Goal: Information Seeking & Learning: Learn about a topic

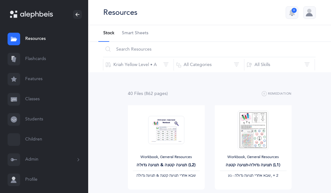
click at [45, 59] on link "Flashcards" at bounding box center [44, 59] width 88 height 20
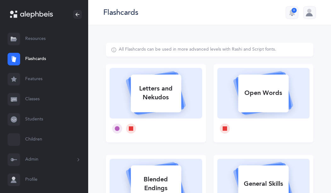
click at [275, 93] on div "Open Words" at bounding box center [263, 93] width 50 height 16
select select
select select "single"
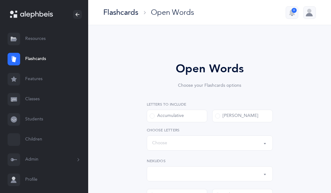
select select "all"
drag, startPoint x: 189, startPoint y: 58, endPoint x: 190, endPoint y: 49, distance: 9.8
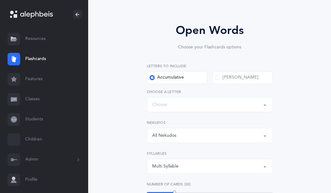
scroll to position [64, 0]
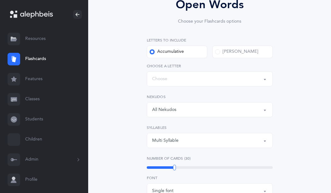
click at [219, 52] on span at bounding box center [217, 51] width 5 height 5
click at [0, 0] on input "[PERSON_NAME]" at bounding box center [0, 0] width 0 height 0
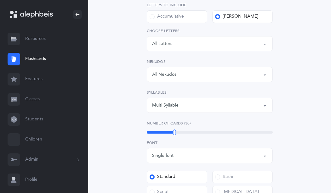
scroll to position [129, 0]
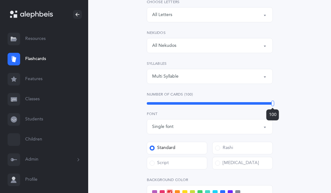
drag, startPoint x: 196, startPoint y: 103, endPoint x: 303, endPoint y: 104, distance: 107.5
click at [284, 104] on div "Open Words Choose your Flashcards options Letters to include Accumulative [PERS…" at bounding box center [210, 112] width 208 height 396
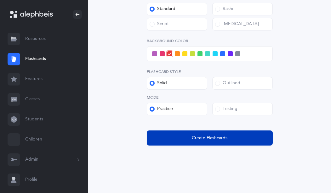
scroll to position [271, 0]
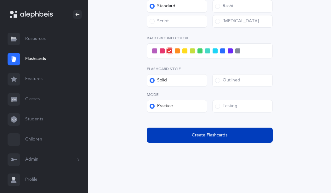
click at [216, 136] on span "Create Flashcards" at bounding box center [210, 135] width 36 height 7
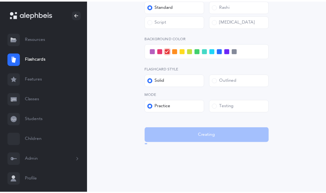
scroll to position [0, 0]
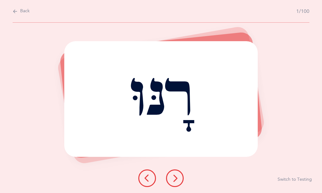
click at [30, 87] on div "רָנּוּ Report incorrect word Switch to Testing" at bounding box center [161, 108] width 322 height 171
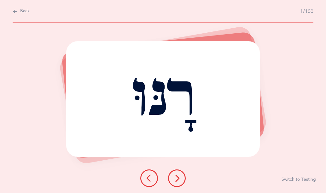
click at [180, 179] on icon at bounding box center [177, 179] width 8 height 8
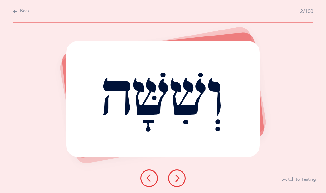
click at [178, 181] on icon at bounding box center [177, 179] width 8 height 8
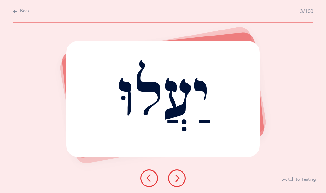
click at [175, 179] on icon at bounding box center [177, 179] width 8 height 8
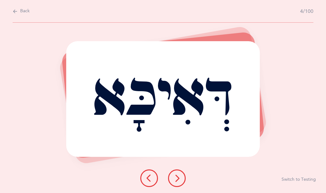
click at [112, 138] on div "דְּאִיכָּא" at bounding box center [162, 99] width 193 height 116
click at [178, 179] on icon at bounding box center [177, 179] width 8 height 8
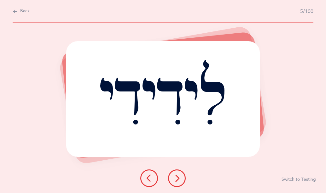
click at [179, 178] on icon at bounding box center [177, 179] width 8 height 8
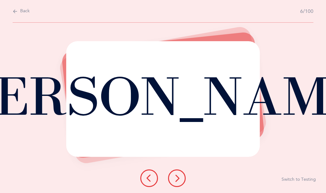
click at [179, 178] on icon at bounding box center [177, 179] width 8 height 8
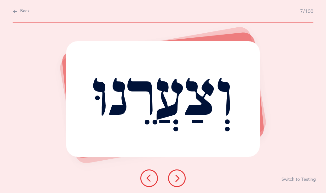
click at [179, 178] on icon at bounding box center [177, 179] width 8 height 8
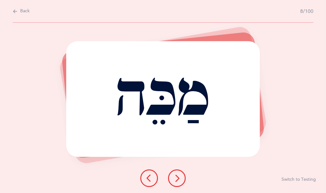
drag, startPoint x: 176, startPoint y: 139, endPoint x: 178, endPoint y: 136, distance: 3.4
click at [178, 178] on icon at bounding box center [177, 179] width 8 height 8
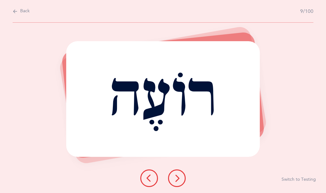
click at [179, 178] on icon at bounding box center [177, 179] width 8 height 8
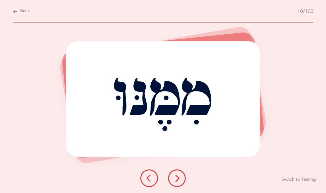
click at [179, 178] on icon at bounding box center [177, 179] width 8 height 8
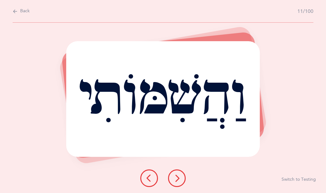
click at [179, 179] on icon at bounding box center [177, 179] width 8 height 8
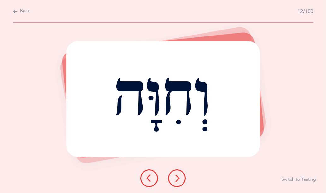
click at [179, 179] on icon at bounding box center [177, 179] width 8 height 8
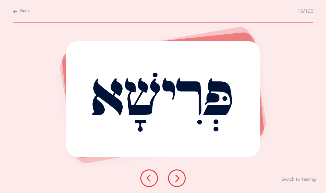
click at [179, 179] on icon at bounding box center [177, 179] width 8 height 8
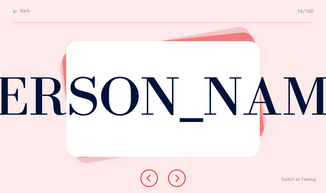
click at [178, 178] on icon at bounding box center [177, 179] width 8 height 8
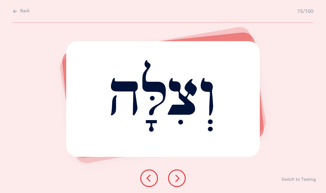
click at [178, 178] on icon at bounding box center [177, 179] width 8 height 8
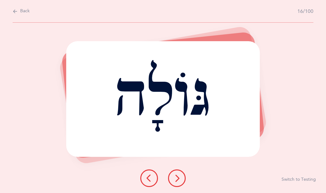
click at [178, 178] on icon at bounding box center [177, 179] width 8 height 8
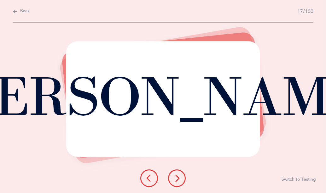
click at [178, 178] on icon at bounding box center [177, 179] width 8 height 8
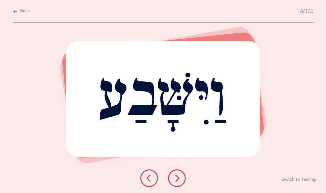
click at [178, 178] on icon at bounding box center [177, 179] width 8 height 8
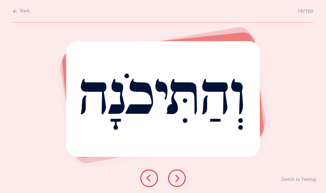
click at [178, 178] on icon at bounding box center [177, 179] width 8 height 8
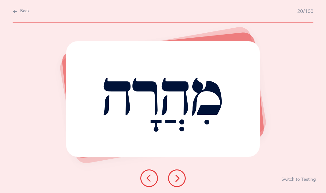
click at [178, 178] on icon at bounding box center [177, 179] width 8 height 8
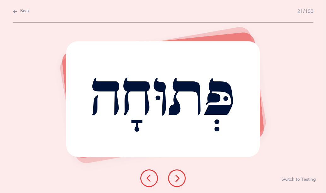
click at [151, 179] on icon at bounding box center [149, 179] width 8 height 8
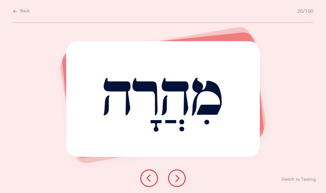
click at [181, 175] on button at bounding box center [177, 179] width 18 height 18
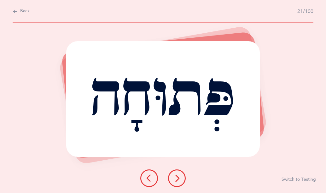
click at [178, 177] on icon at bounding box center [177, 179] width 8 height 8
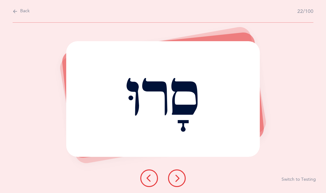
click at [178, 179] on icon at bounding box center [177, 179] width 8 height 8
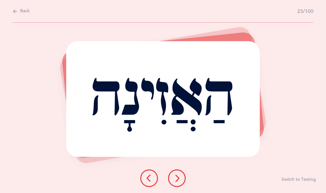
click at [179, 179] on icon at bounding box center [177, 179] width 8 height 8
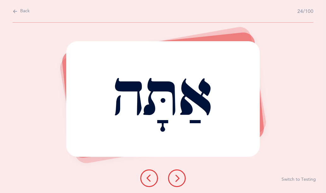
click at [151, 178] on icon at bounding box center [149, 179] width 8 height 8
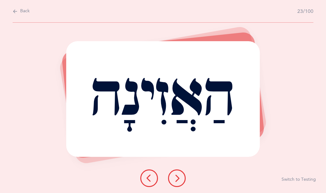
click at [216, 173] on div "הַאֲזִינָה Report incorrect word Switch to Testing" at bounding box center [163, 108] width 326 height 171
click at [178, 178] on icon at bounding box center [177, 179] width 8 height 8
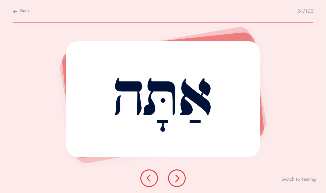
click at [178, 179] on icon at bounding box center [177, 179] width 8 height 8
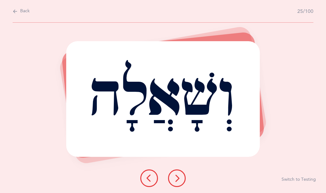
click at [154, 178] on button at bounding box center [149, 179] width 18 height 18
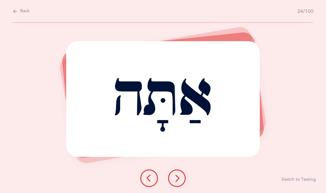
drag, startPoint x: 245, startPoint y: 169, endPoint x: 245, endPoint y: 165, distance: 3.9
click at [228, 176] on div "אַתָּה Report incorrect word Switch to Testing" at bounding box center [163, 108] width 326 height 171
click at [179, 178] on icon at bounding box center [177, 179] width 8 height 8
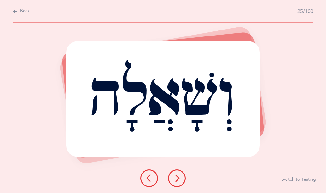
click at [216, 173] on div "וְשָׁאֲלָה Report incorrect word Switch to Testing" at bounding box center [163, 108] width 326 height 171
click at [178, 178] on icon at bounding box center [177, 179] width 8 height 8
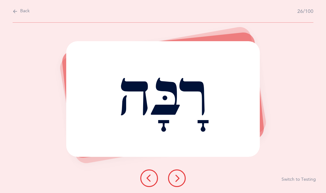
click at [179, 178] on icon at bounding box center [177, 179] width 8 height 8
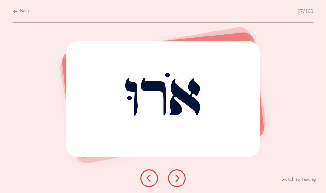
click at [179, 178] on icon at bounding box center [177, 179] width 8 height 8
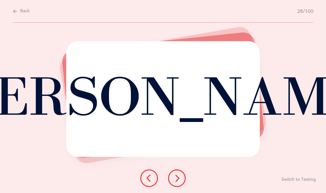
click at [179, 178] on icon at bounding box center [177, 179] width 8 height 8
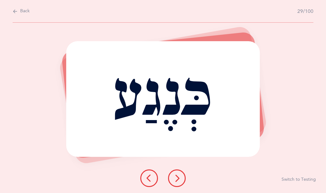
click at [179, 178] on icon at bounding box center [177, 179] width 8 height 8
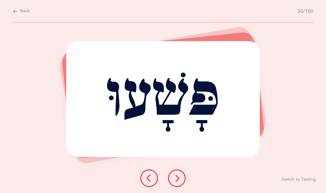
click at [179, 178] on icon at bounding box center [177, 179] width 8 height 8
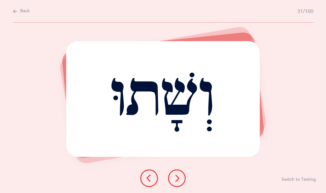
click at [179, 178] on icon at bounding box center [177, 179] width 8 height 8
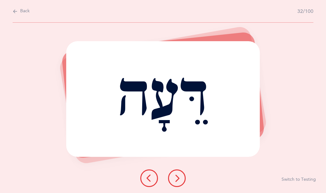
click at [178, 178] on icon at bounding box center [177, 179] width 8 height 8
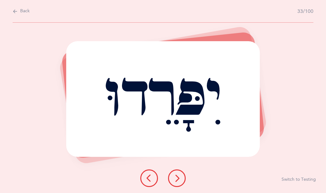
click at [178, 178] on icon at bounding box center [177, 179] width 8 height 8
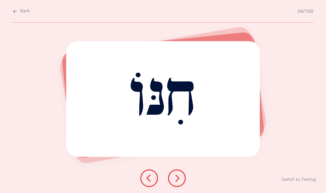
click at [178, 178] on icon at bounding box center [177, 179] width 8 height 8
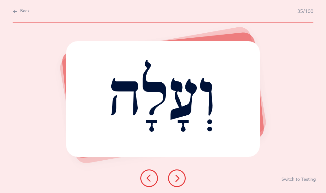
click at [178, 178] on icon at bounding box center [177, 179] width 8 height 8
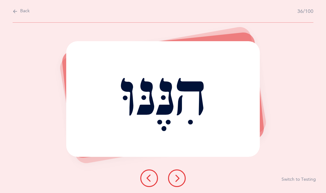
click at [149, 179] on icon at bounding box center [149, 179] width 8 height 8
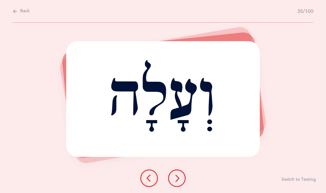
click at [176, 180] on icon at bounding box center [177, 179] width 8 height 8
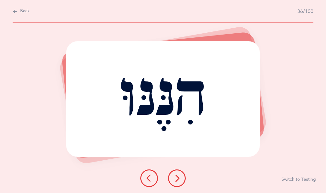
click at [179, 178] on icon at bounding box center [177, 179] width 8 height 8
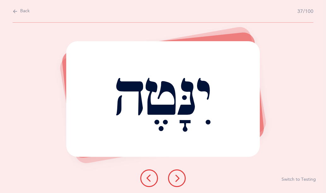
click at [179, 178] on icon at bounding box center [177, 179] width 8 height 8
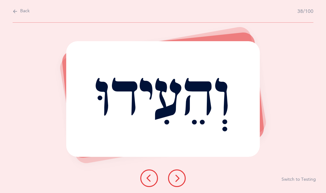
click at [179, 178] on icon at bounding box center [177, 179] width 8 height 8
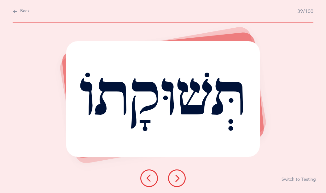
click at [179, 178] on icon at bounding box center [177, 179] width 8 height 8
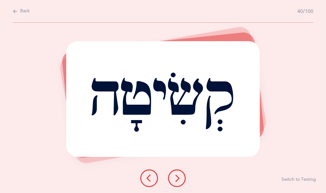
click at [179, 178] on icon at bounding box center [177, 179] width 8 height 8
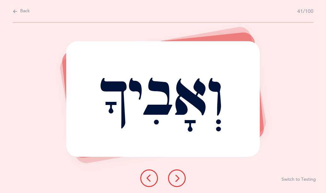
click at [179, 178] on icon at bounding box center [177, 179] width 8 height 8
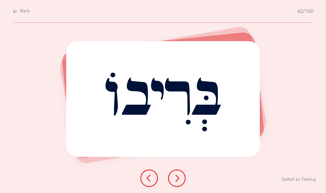
click at [179, 178] on icon at bounding box center [177, 179] width 8 height 8
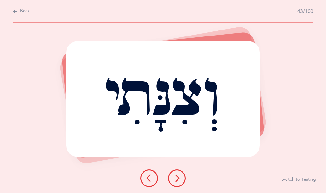
click at [178, 178] on icon at bounding box center [177, 179] width 8 height 8
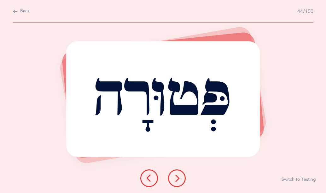
click at [191, 59] on div "פְּטוּרָה" at bounding box center [162, 99] width 193 height 116
click at [152, 61] on div "פְּטוּרָה" at bounding box center [162, 99] width 193 height 116
click at [46, 58] on div "פְּטוּרָה Report incorrect word Switch to Testing" at bounding box center [163, 108] width 326 height 171
click at [26, 46] on div "פְּטוּרָה Report incorrect word Switch to Testing" at bounding box center [163, 108] width 326 height 171
